Goal: Task Accomplishment & Management: Manage account settings

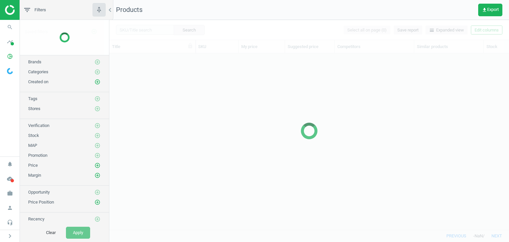
scroll to position [166, 394]
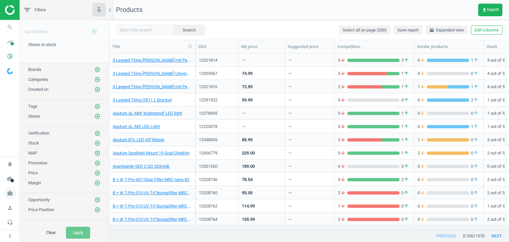
click at [14, 187] on span "work" at bounding box center [10, 193] width 20 height 15
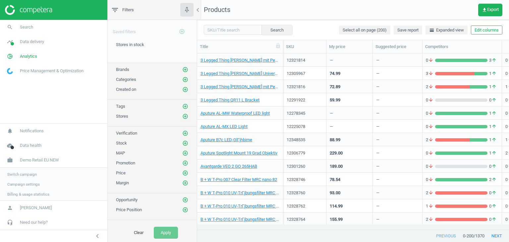
scroll to position [5, 5]
click at [26, 174] on span "Switch campaign" at bounding box center [21, 173] width 29 height 5
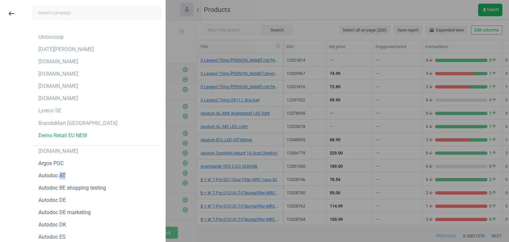
click at [26, 174] on div "Unioncoop Noel Leeming Flaconi.at Flaconi.nl Flaconi.de Flaconi.ch Lyreco SE Br…" at bounding box center [97, 122] width 142 height 242
click at [75, 12] on input "text" at bounding box center [96, 12] width 127 height 13
type input "e"
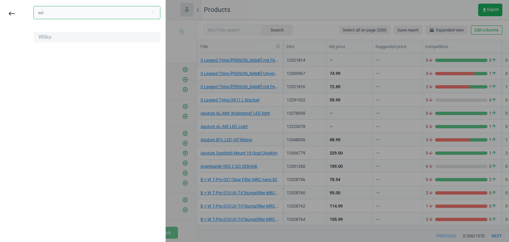
type input "wil"
click at [48, 36] on div "Wilko" at bounding box center [44, 36] width 13 height 7
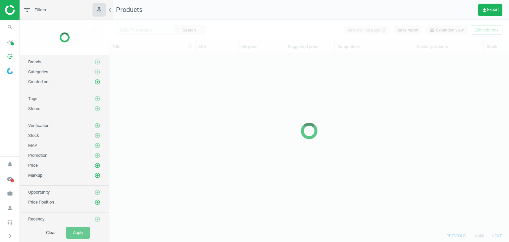
scroll to position [166, 394]
